Goal: Task Accomplishment & Management: Manage account settings

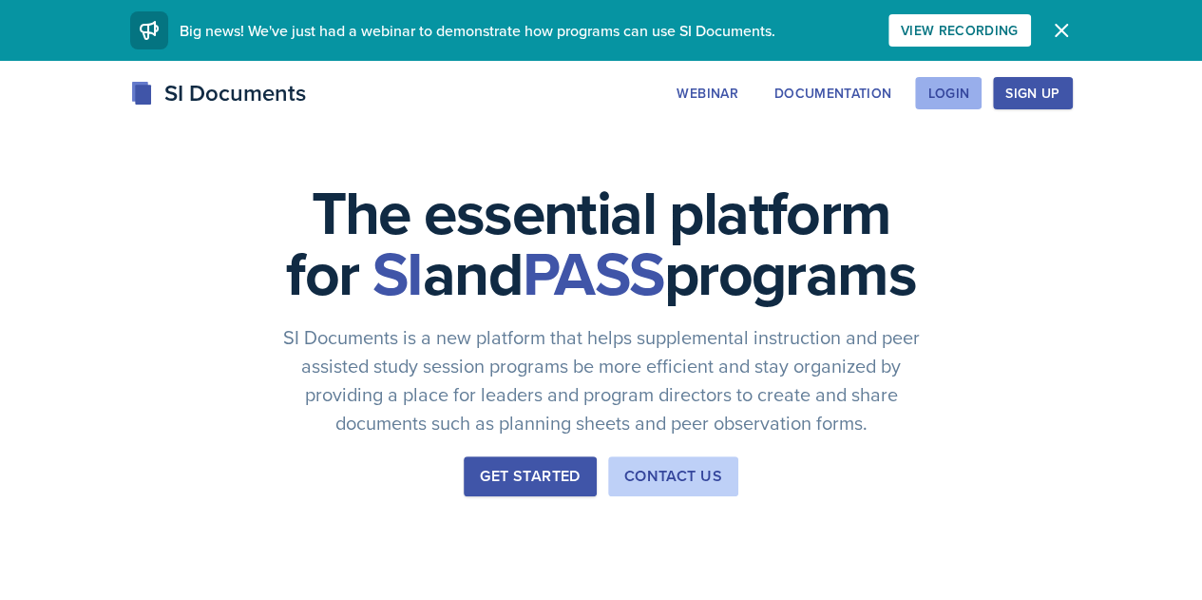
click at [605, 88] on button "Login" at bounding box center [948, 93] width 67 height 32
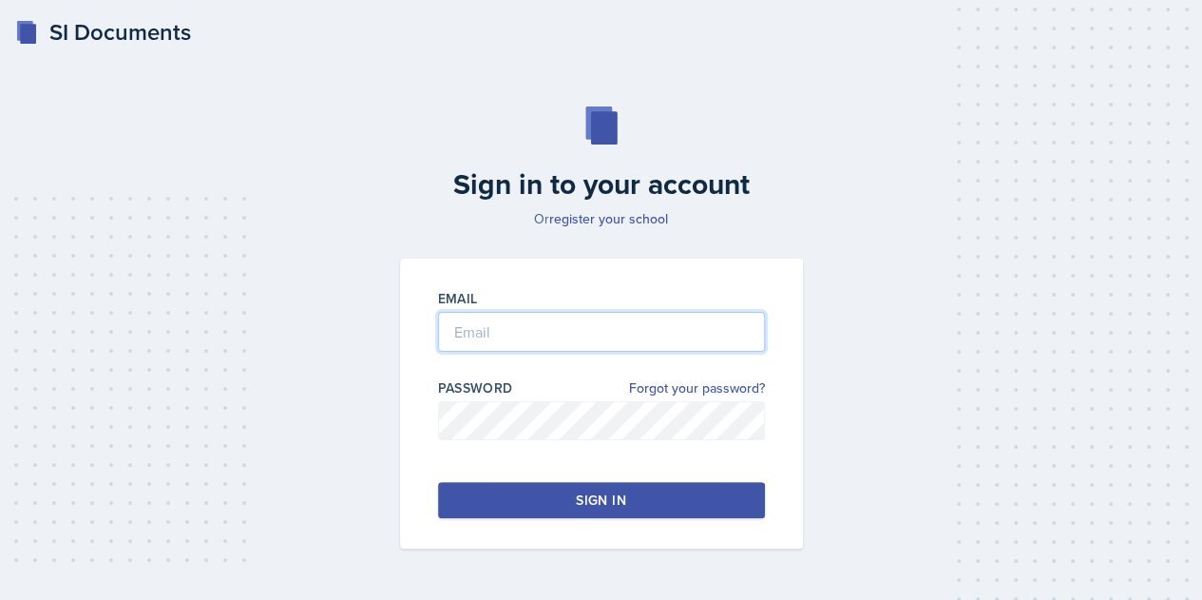
click at [551, 323] on input "email" at bounding box center [601, 332] width 327 height 40
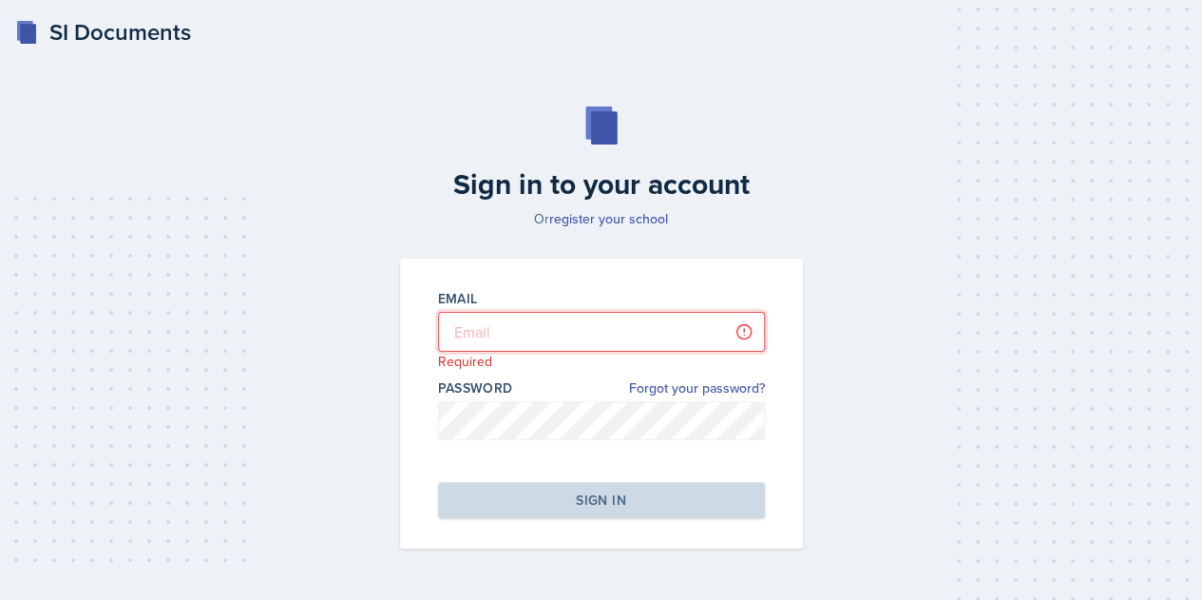
type input "[EMAIL_ADDRESS][DOMAIN_NAME]"
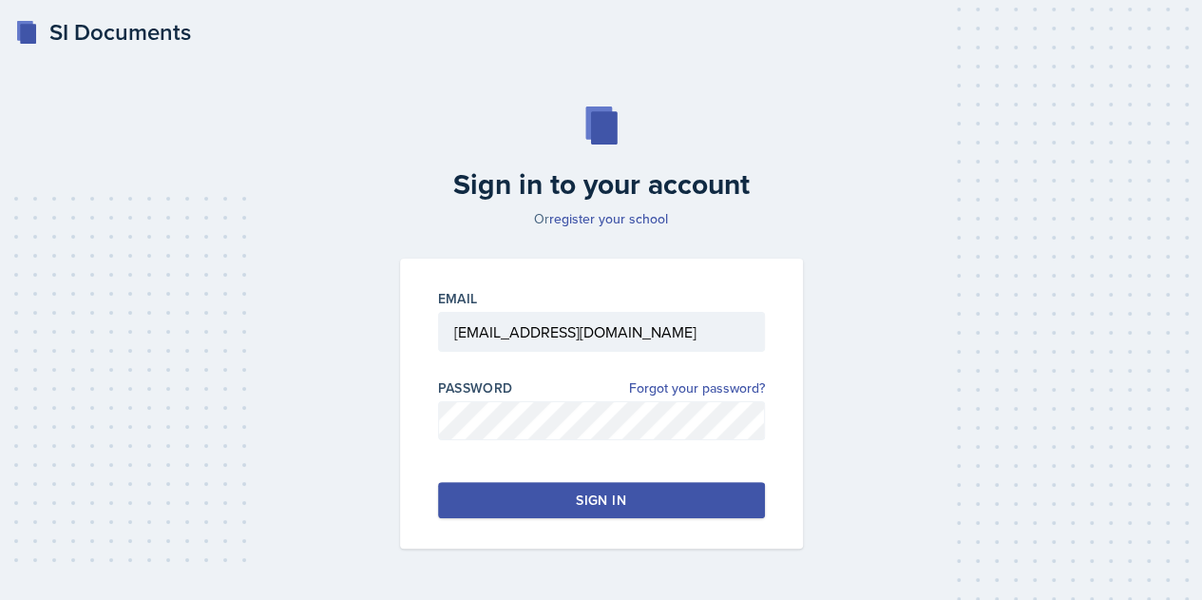
click at [605, 508] on button "Sign in" at bounding box center [601, 500] width 327 height 36
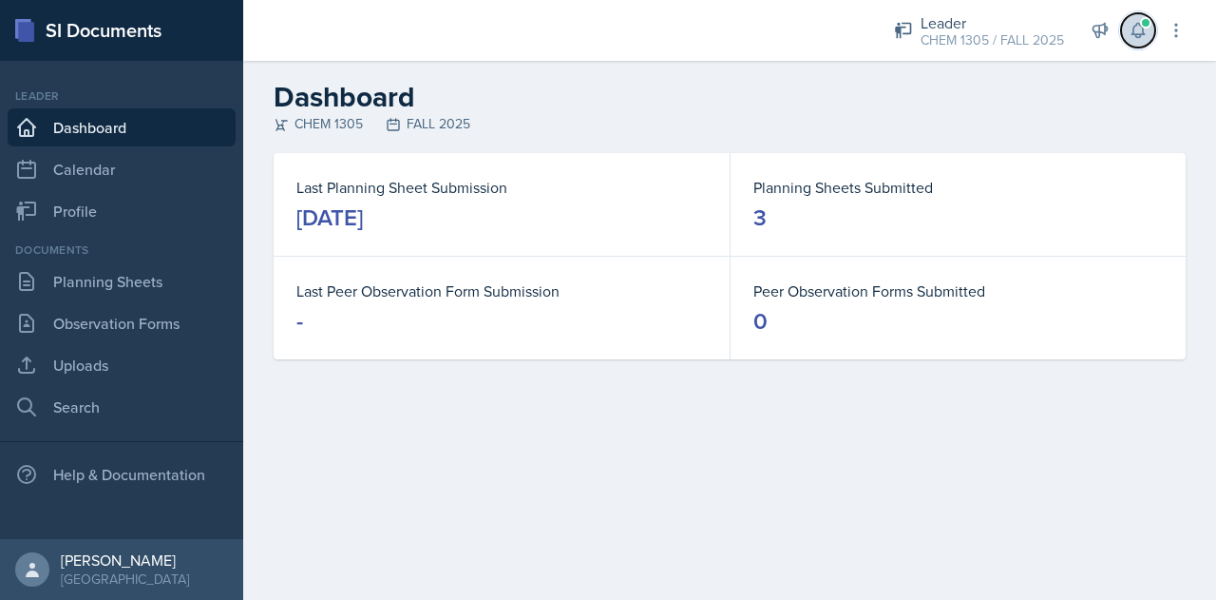
click at [605, 31] on button at bounding box center [1138, 30] width 34 height 34
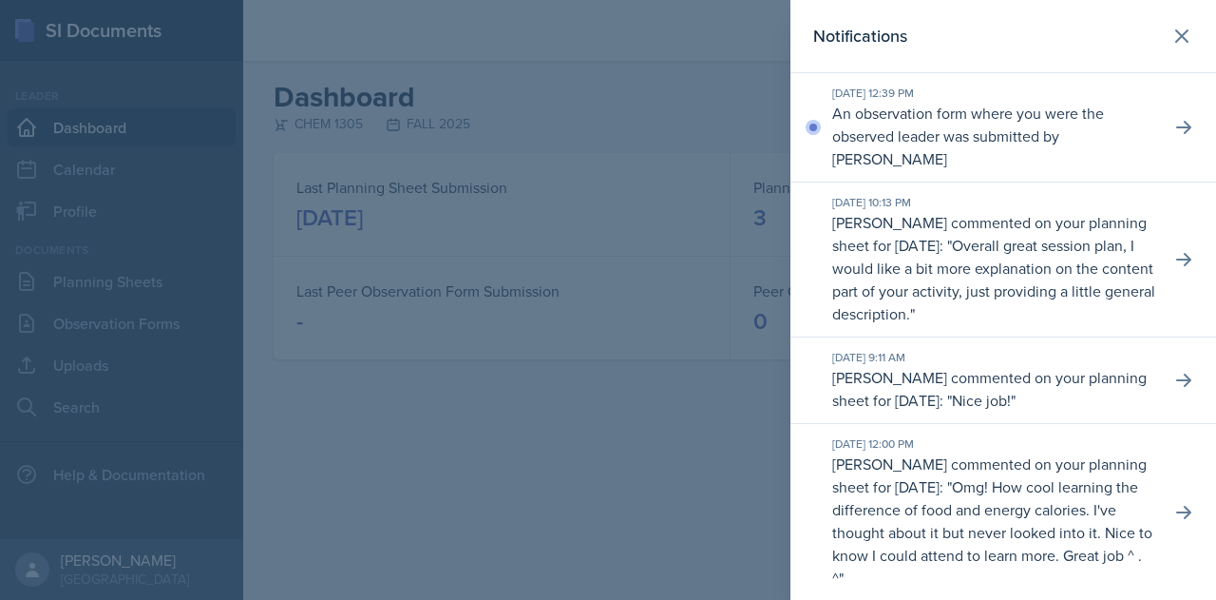
click at [605, 124] on p "An observation form where you were the observed leader was submitted by [PERSON…" at bounding box center [993, 136] width 323 height 68
click at [605, 118] on button at bounding box center [1184, 127] width 34 height 34
click at [605, 38] on icon at bounding box center [1181, 35] width 11 height 11
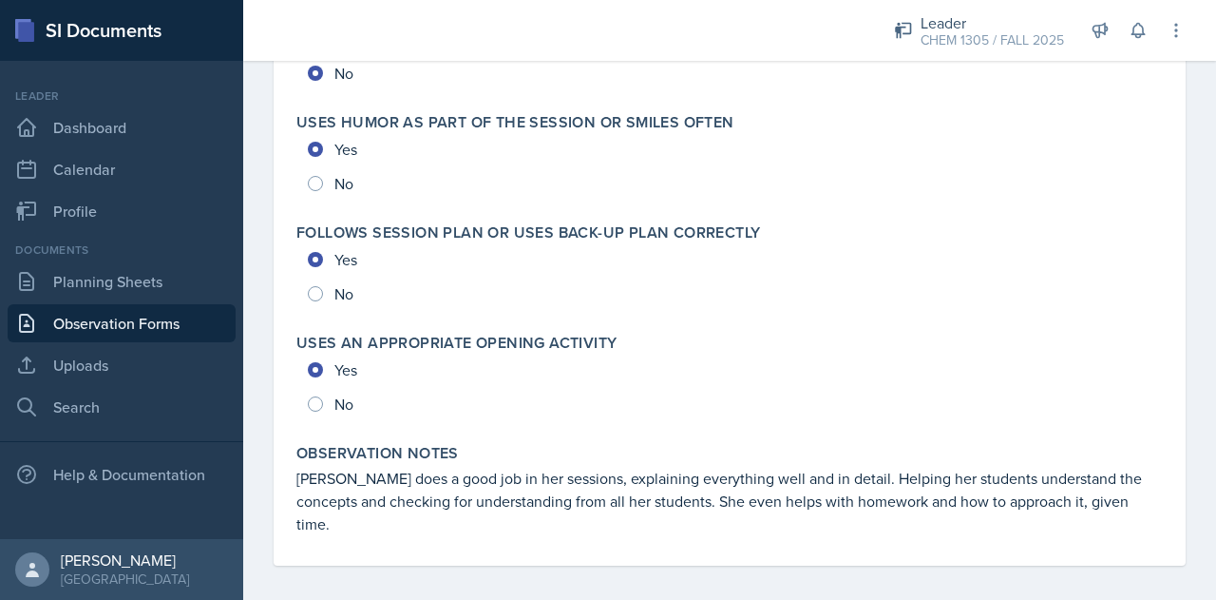
scroll to position [4229, 0]
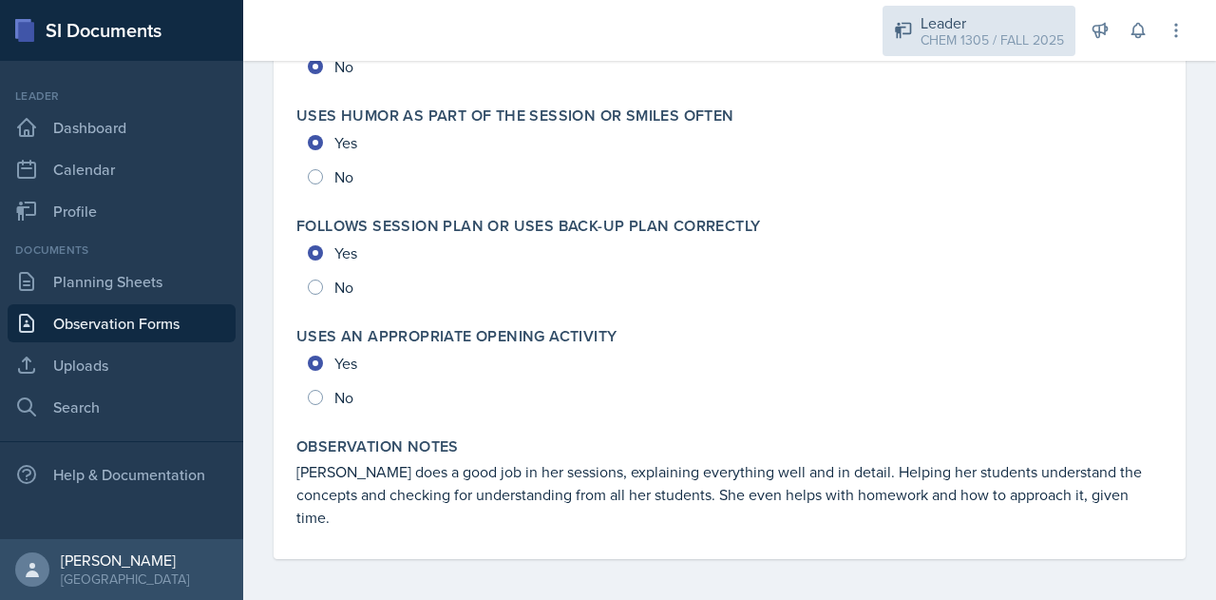
drag, startPoint x: 976, startPoint y: 20, endPoint x: 963, endPoint y: 22, distance: 13.4
click at [605, 21] on div "Leader" at bounding box center [992, 22] width 143 height 23
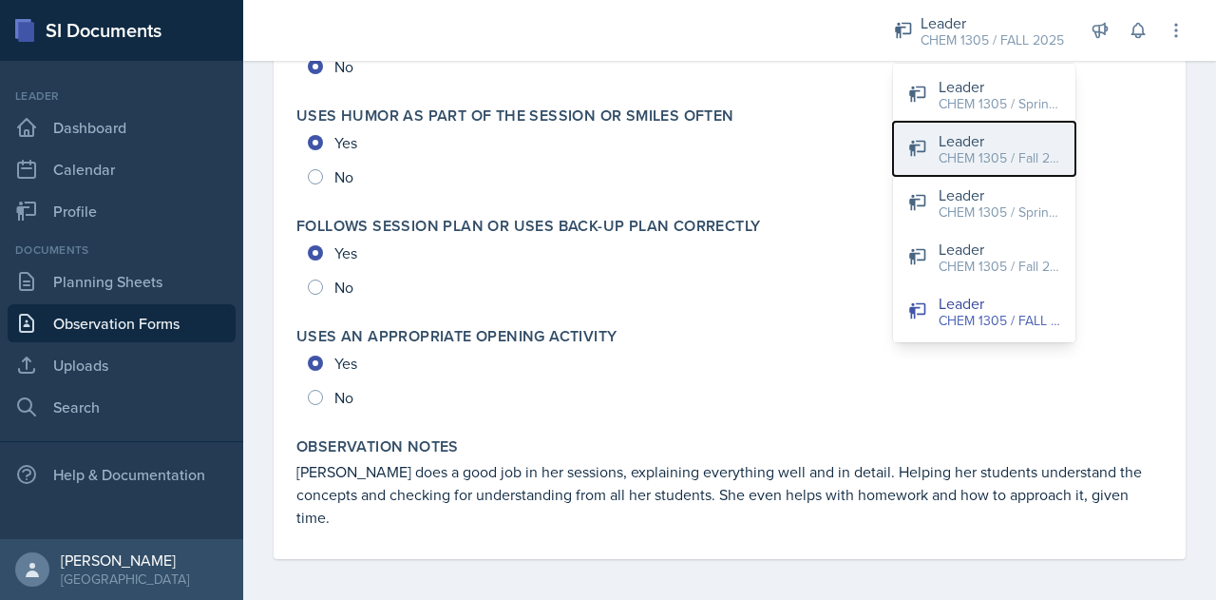
click at [605, 172] on button "Leader CHEM 1305 / Fall 2023" at bounding box center [984, 149] width 182 height 54
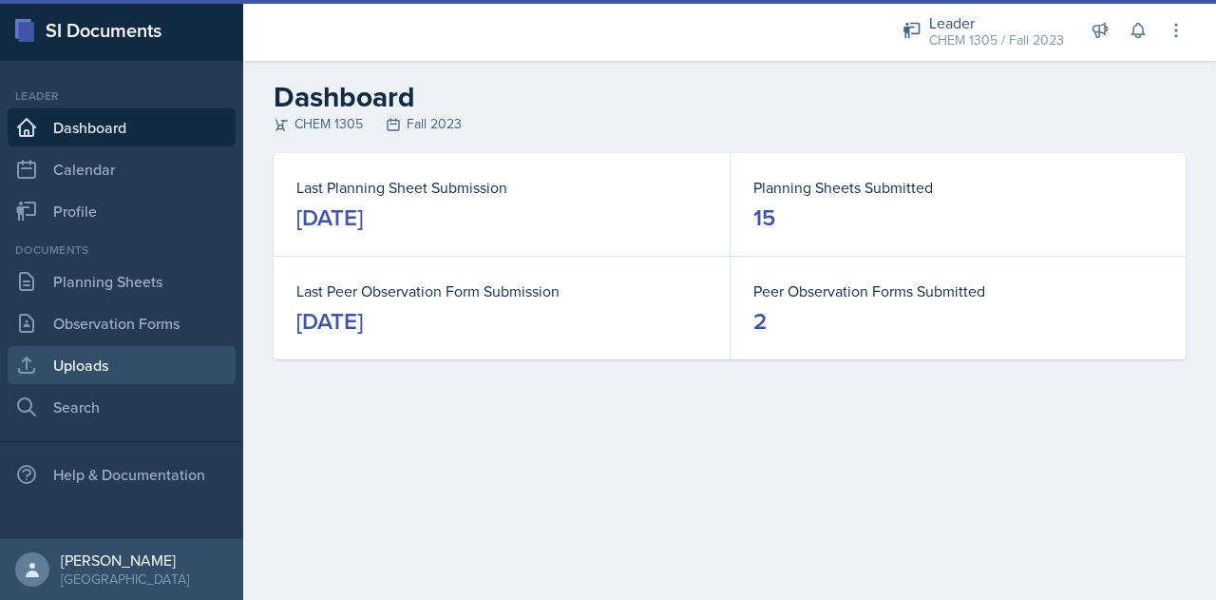
click at [67, 368] on link "Uploads" at bounding box center [122, 365] width 228 height 38
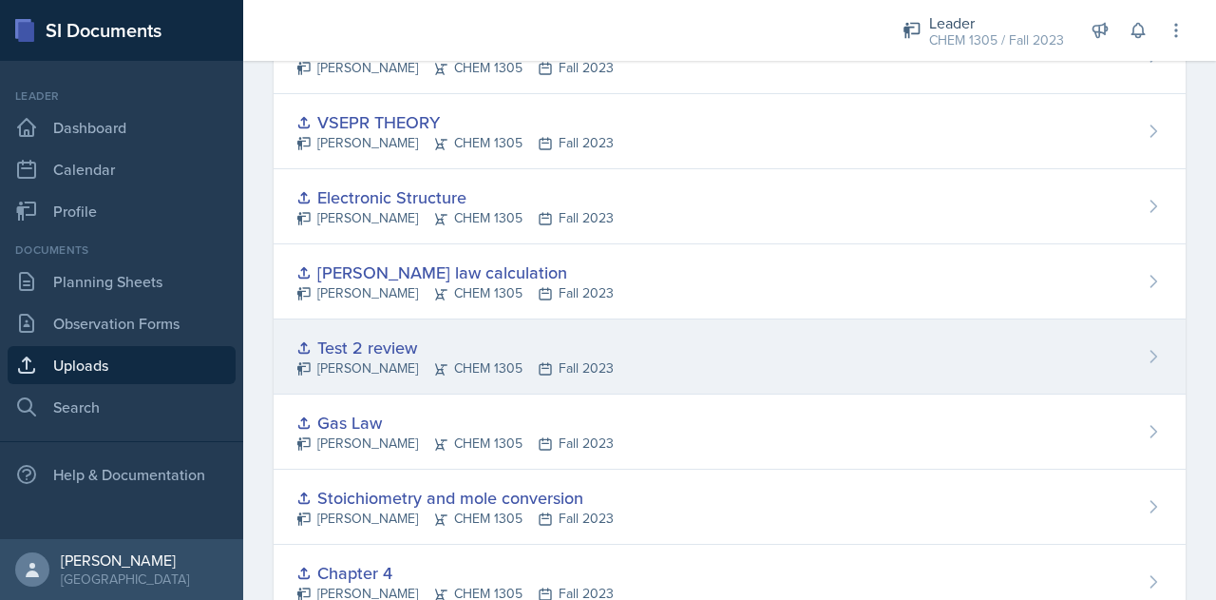
scroll to position [758, 0]
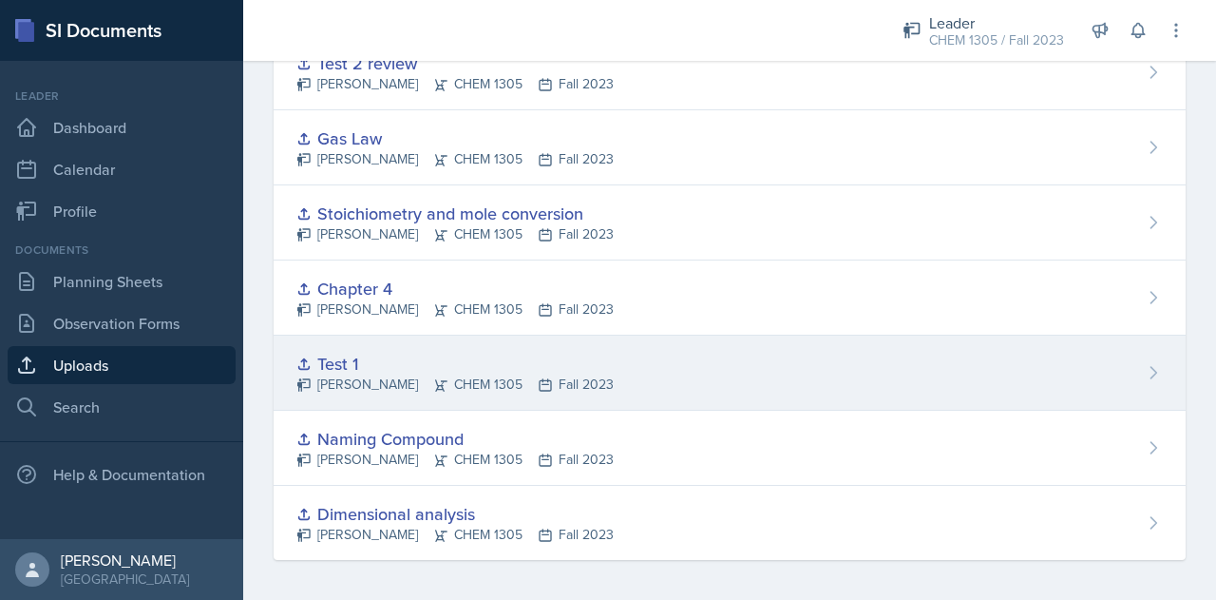
click at [317, 366] on div "Test 1" at bounding box center [454, 364] width 317 height 26
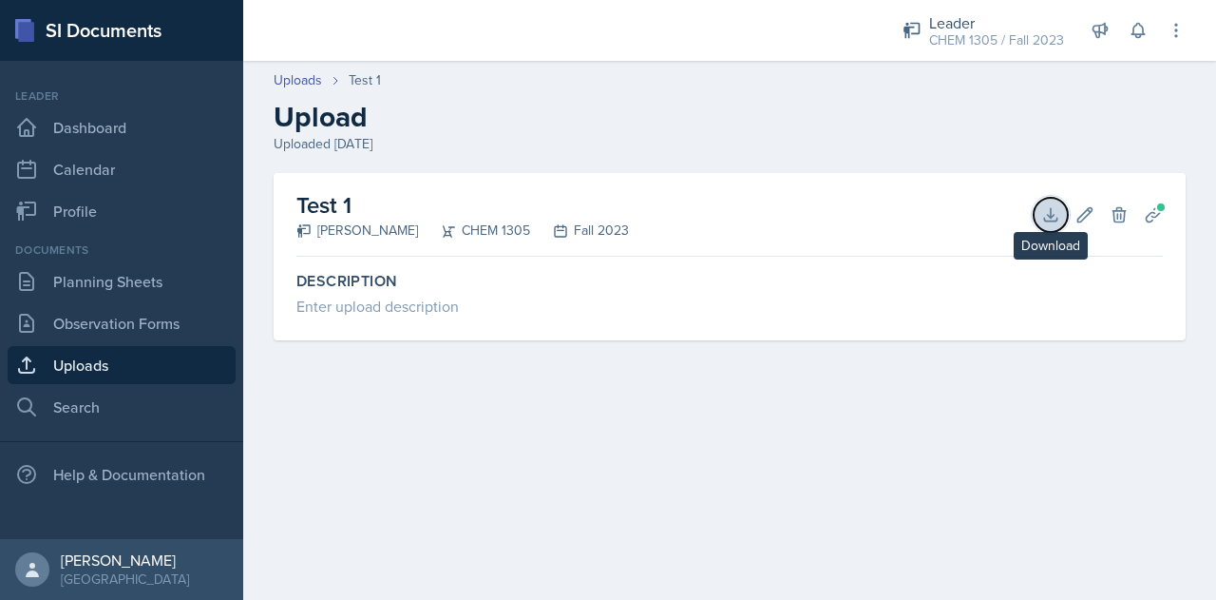
drag, startPoint x: 1060, startPoint y: 216, endPoint x: 1038, endPoint y: 223, distance: 23.1
click at [605, 218] on icon at bounding box center [1050, 214] width 19 height 19
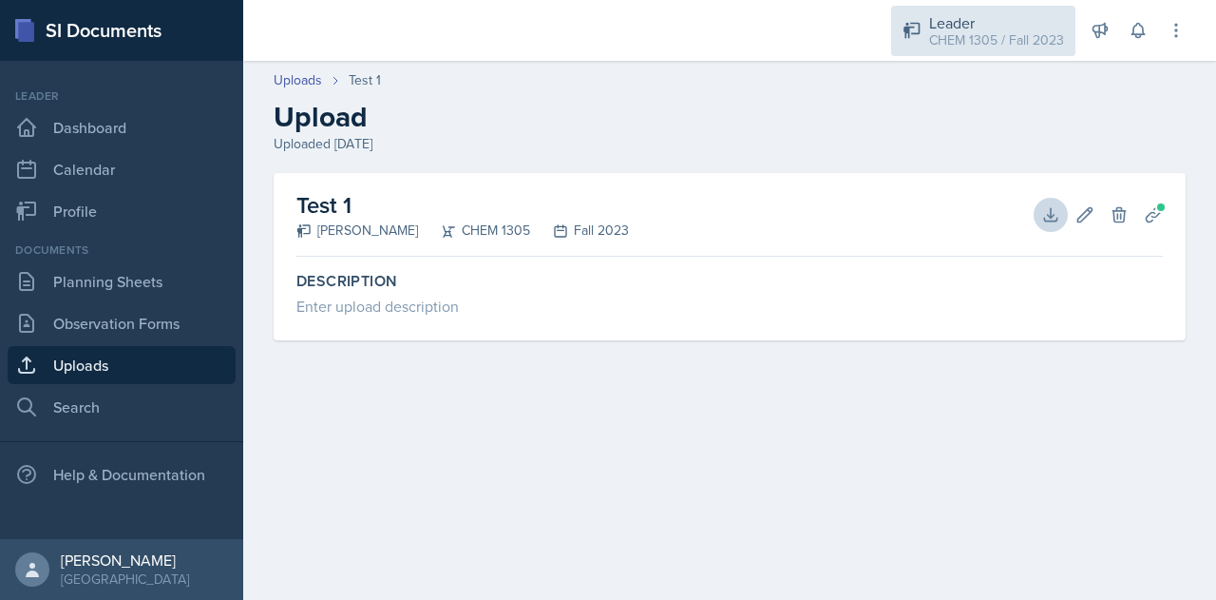
click at [605, 36] on div "CHEM 1305 / Fall 2023" at bounding box center [996, 40] width 135 height 20
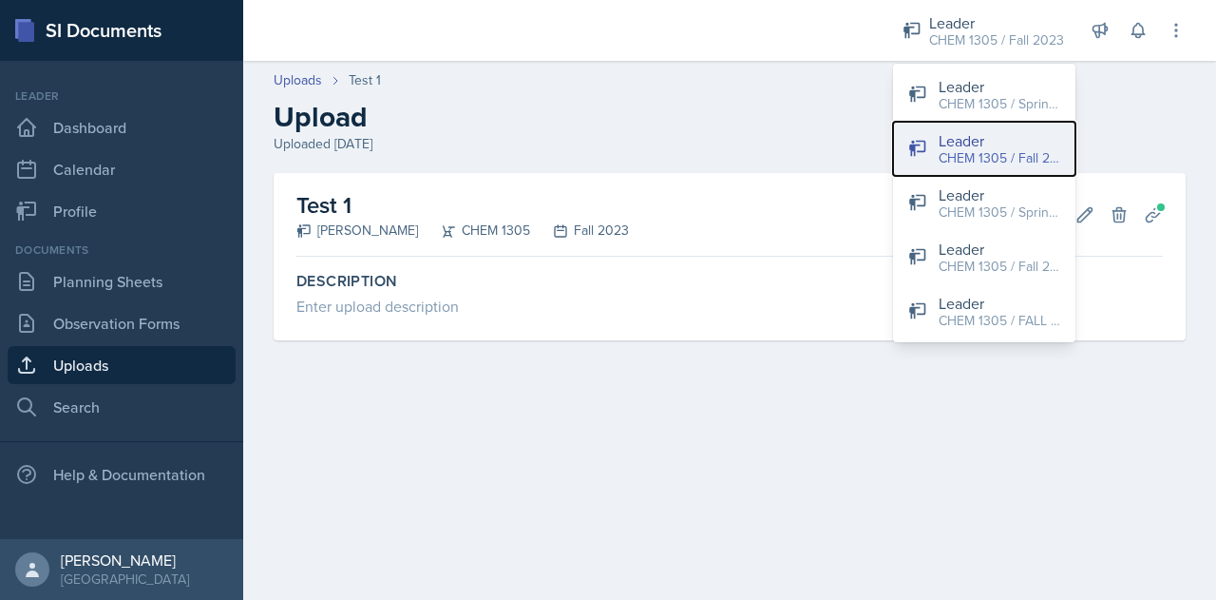
click at [605, 150] on div "CHEM 1305 / Fall 2023" at bounding box center [1000, 158] width 122 height 20
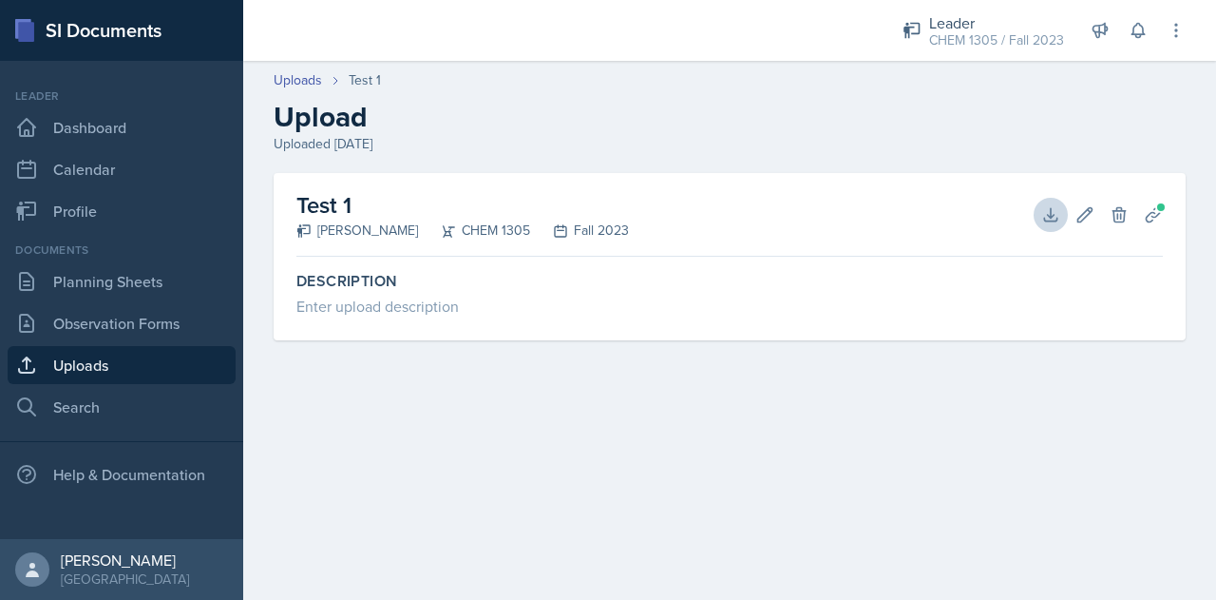
click at [605, 2] on div "Leader CHEM 1305 / Fall 2023 Leader CHEM 1305 / Spring 2025 Leader CHEM 1305 / …" at bounding box center [1031, 30] width 310 height 61
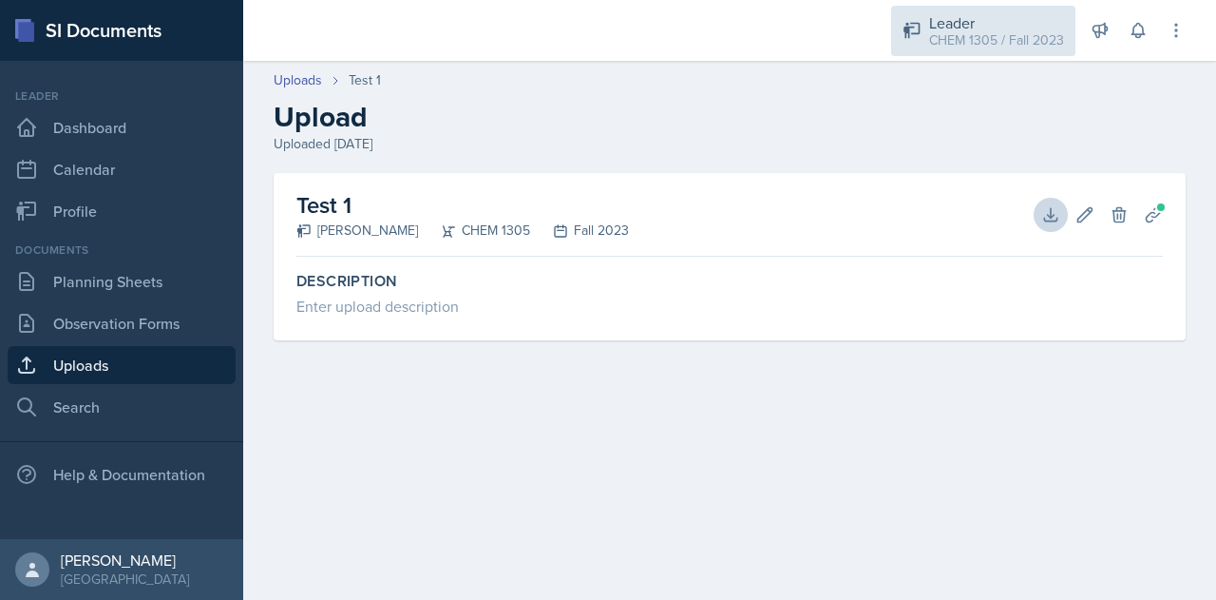
click at [605, 30] on div "CHEM 1305 / Fall 2023" at bounding box center [996, 40] width 135 height 20
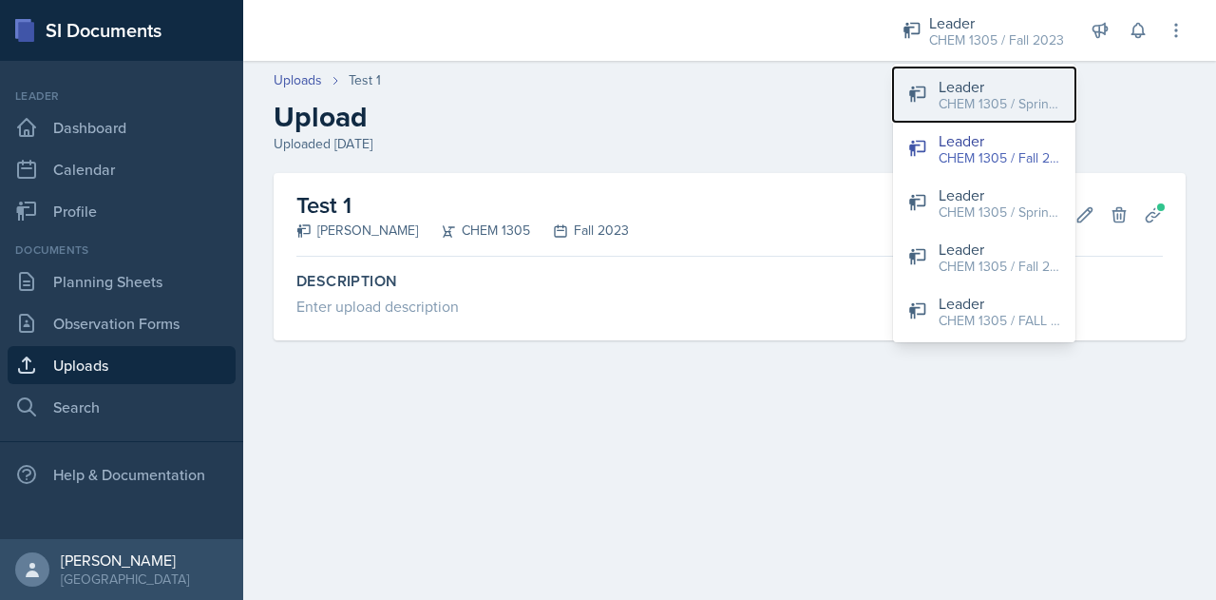
click at [605, 106] on div "CHEM 1305 / Spring 2025" at bounding box center [1000, 104] width 122 height 20
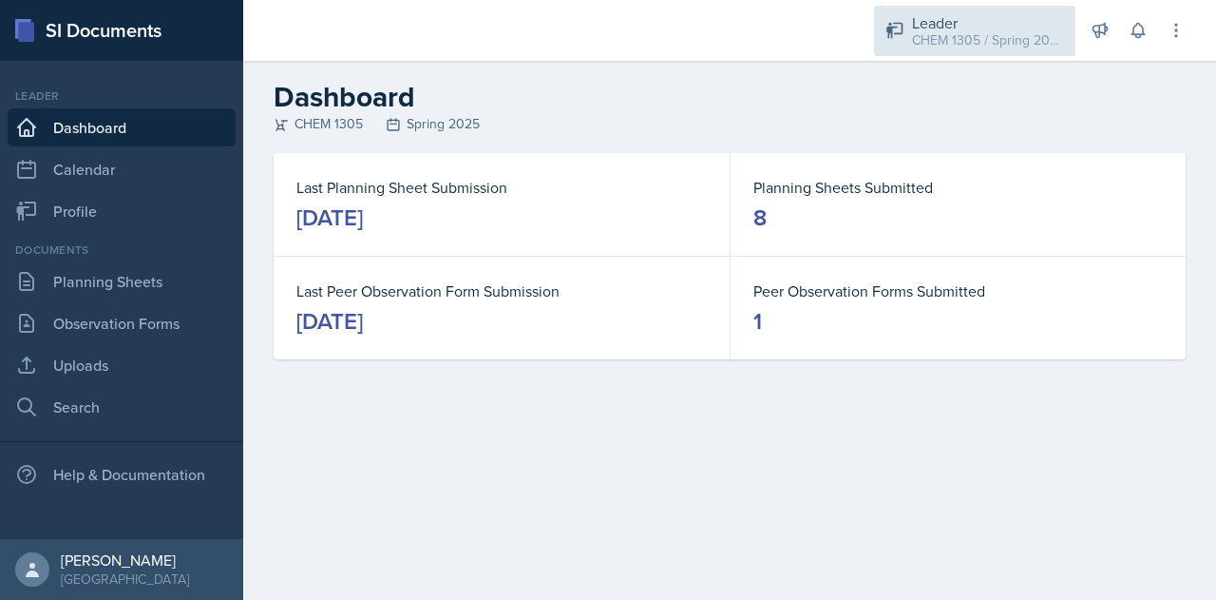
click at [605, 54] on div "Leader CHEM 1305 / Spring 2025" at bounding box center [974, 31] width 201 height 50
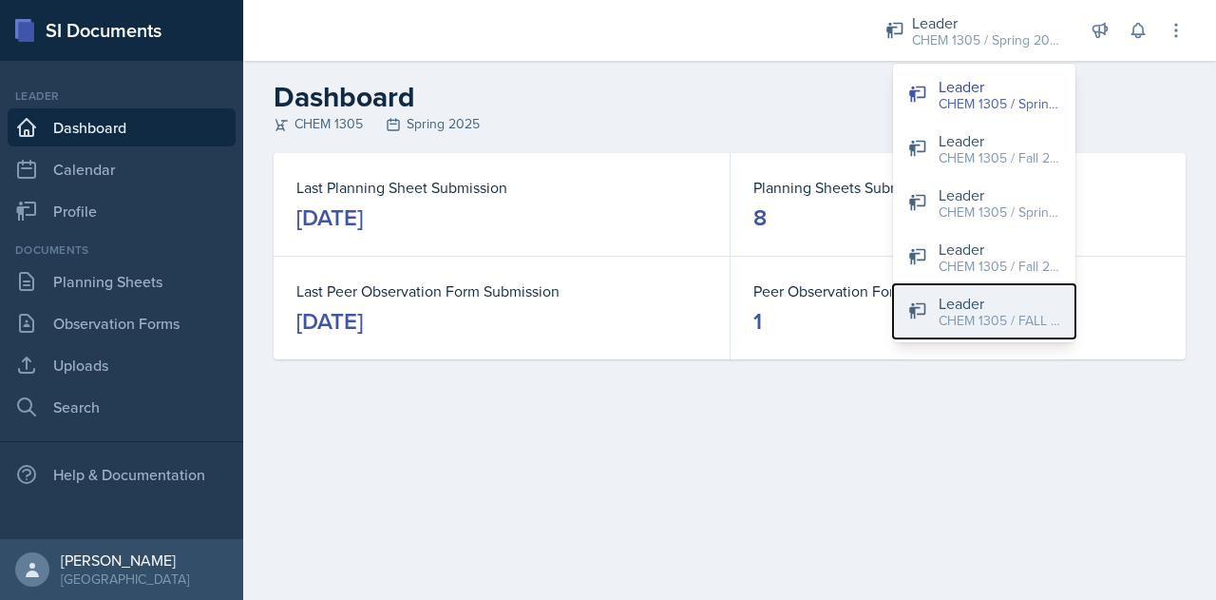
click at [605, 314] on div "CHEM 1305 / FALL 2025" at bounding box center [1000, 321] width 122 height 20
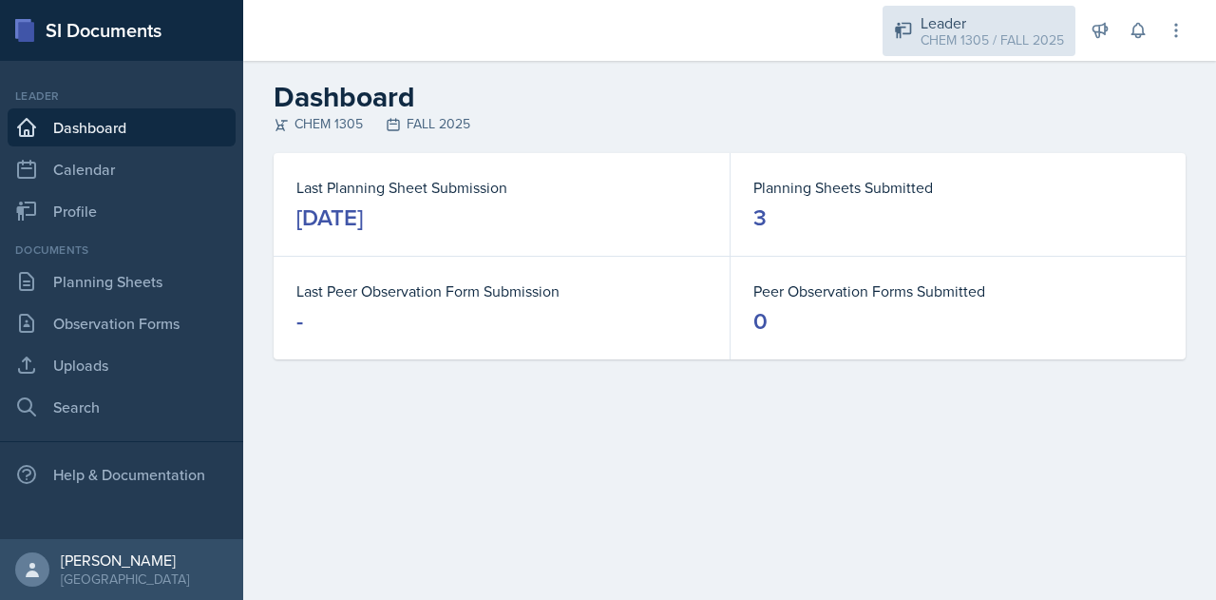
click at [605, 45] on div "CHEM 1305 / FALL 2025" at bounding box center [992, 40] width 143 height 20
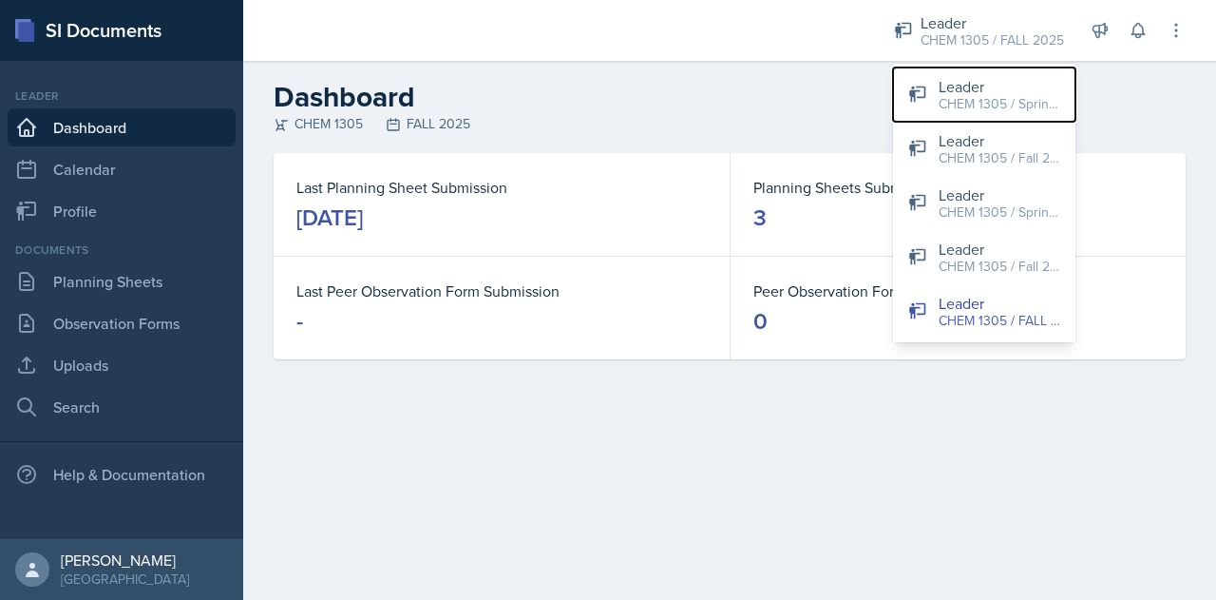
click at [605, 112] on div "CHEM 1305 / Spring 2025" at bounding box center [1000, 104] width 122 height 20
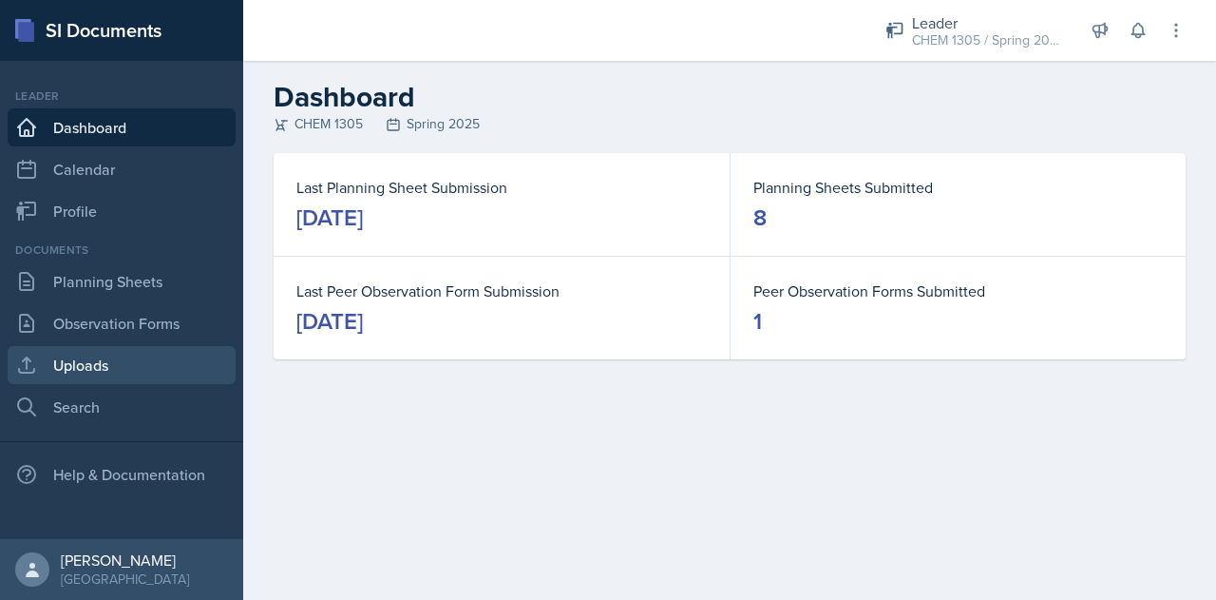
click at [107, 370] on link "Uploads" at bounding box center [122, 365] width 228 height 38
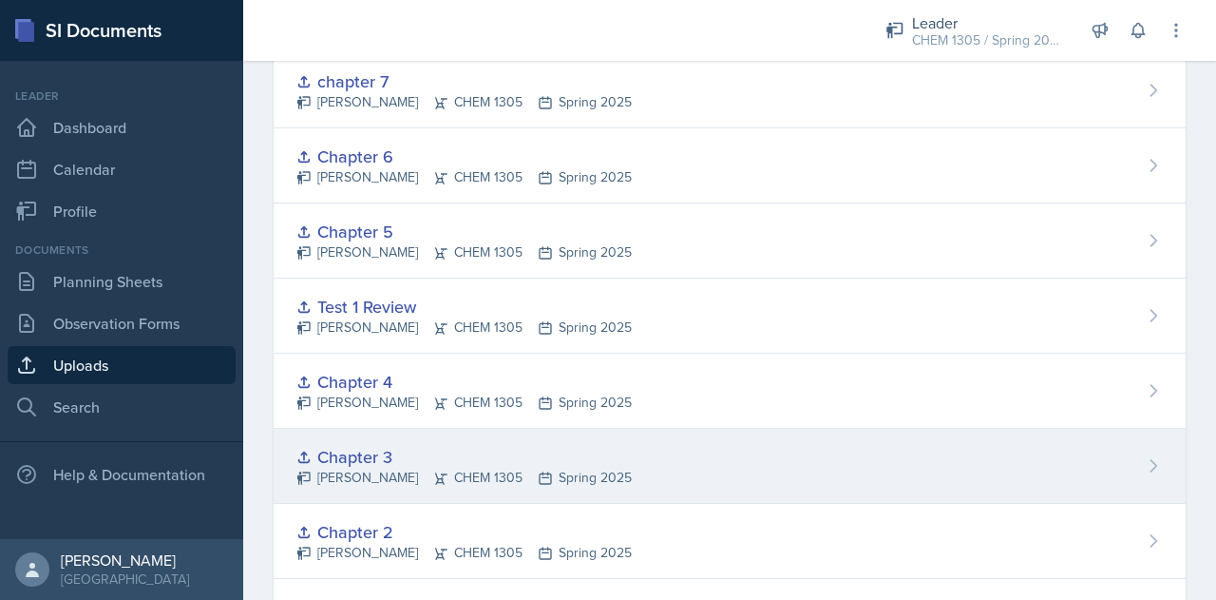
scroll to position [236, 0]
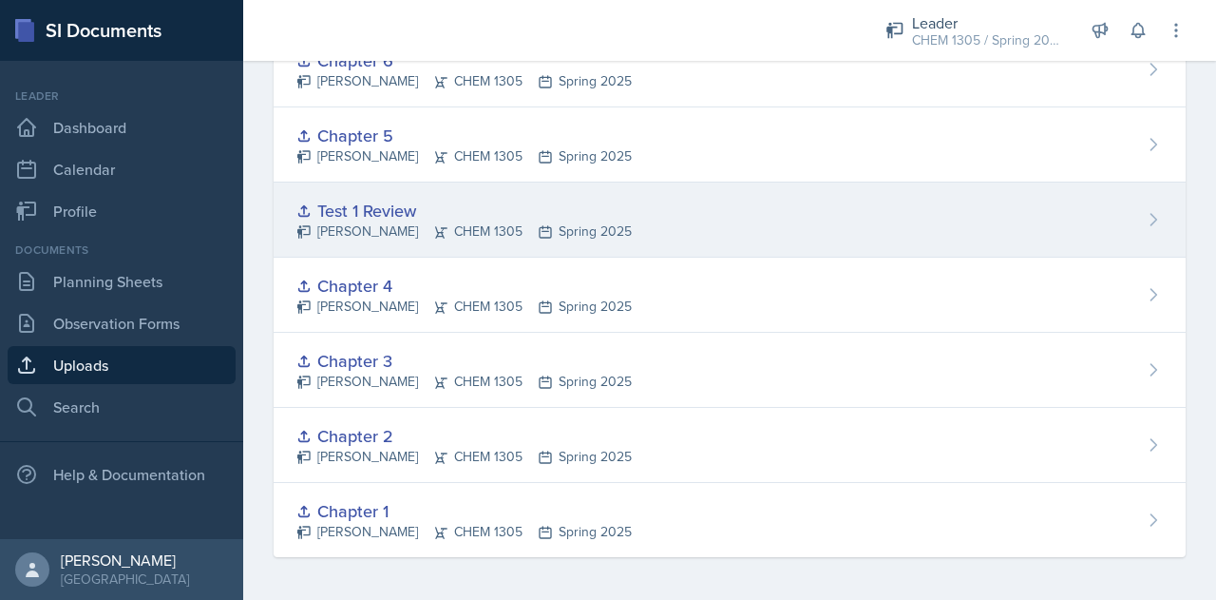
click at [374, 204] on div "Test 1 Review" at bounding box center [463, 211] width 335 height 26
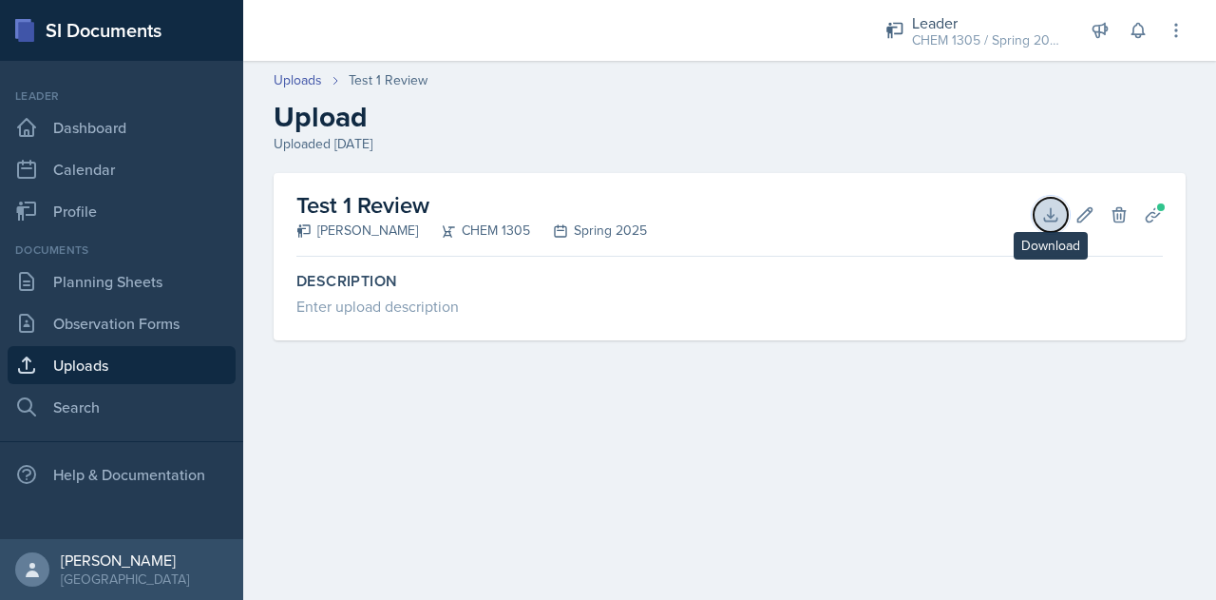
click at [605, 217] on icon at bounding box center [1050, 214] width 12 height 12
